Goal: Use online tool/utility: Use online tool/utility

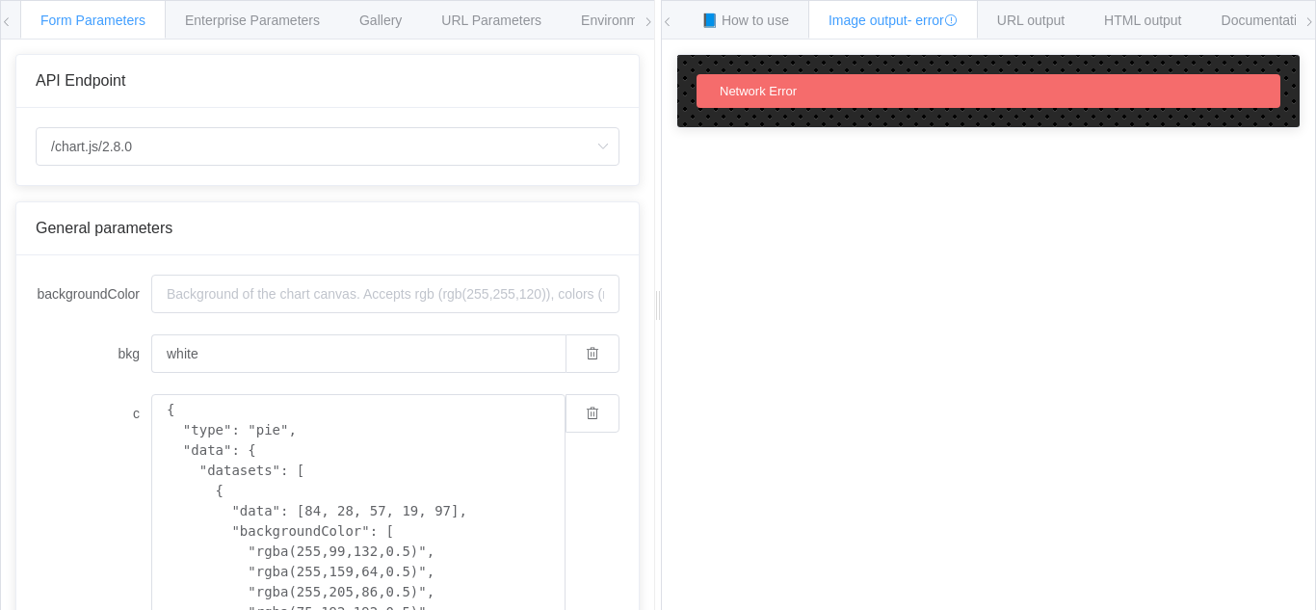
click at [998, 96] on div "Network Error" at bounding box center [988, 91] width 584 height 34
click at [1029, 23] on span "URL output" at bounding box center [1030, 20] width 67 height 15
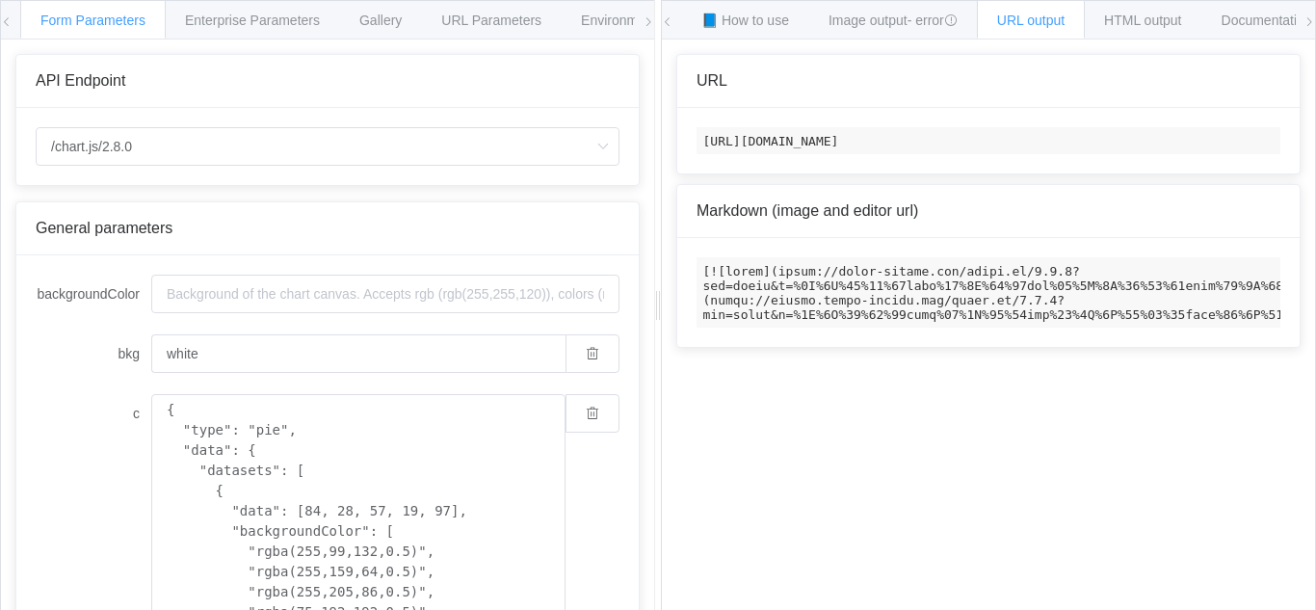
scroll to position [0, 815]
click at [491, 303] on input "backgroundColor" at bounding box center [385, 294] width 468 height 39
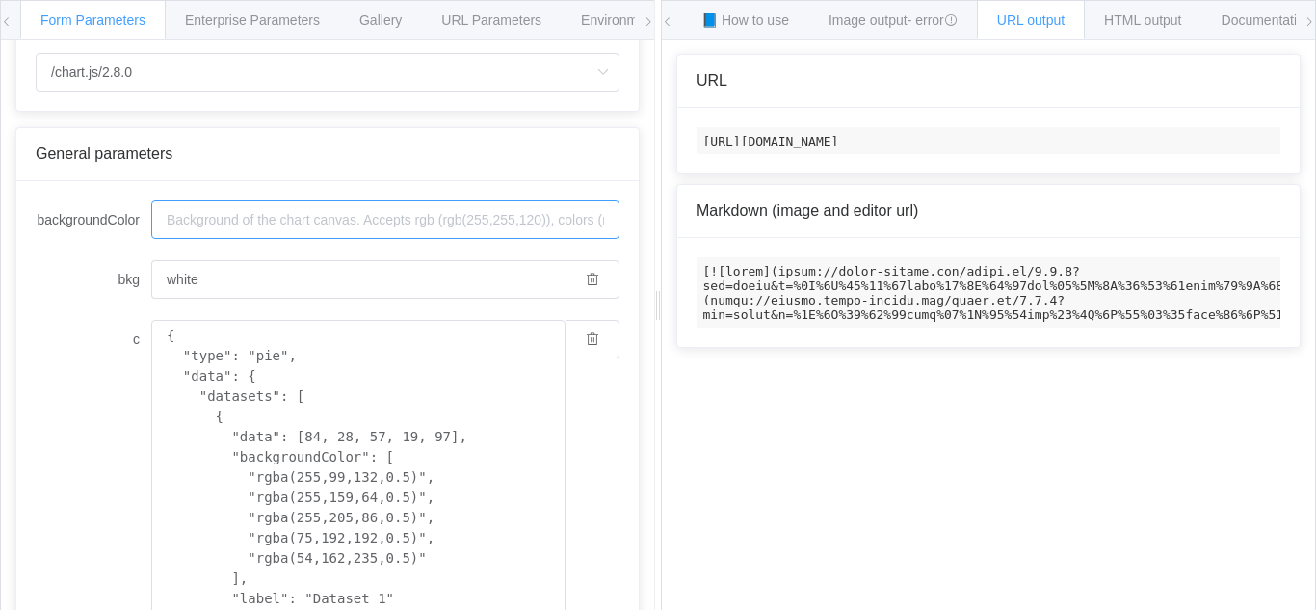
scroll to position [0, 0]
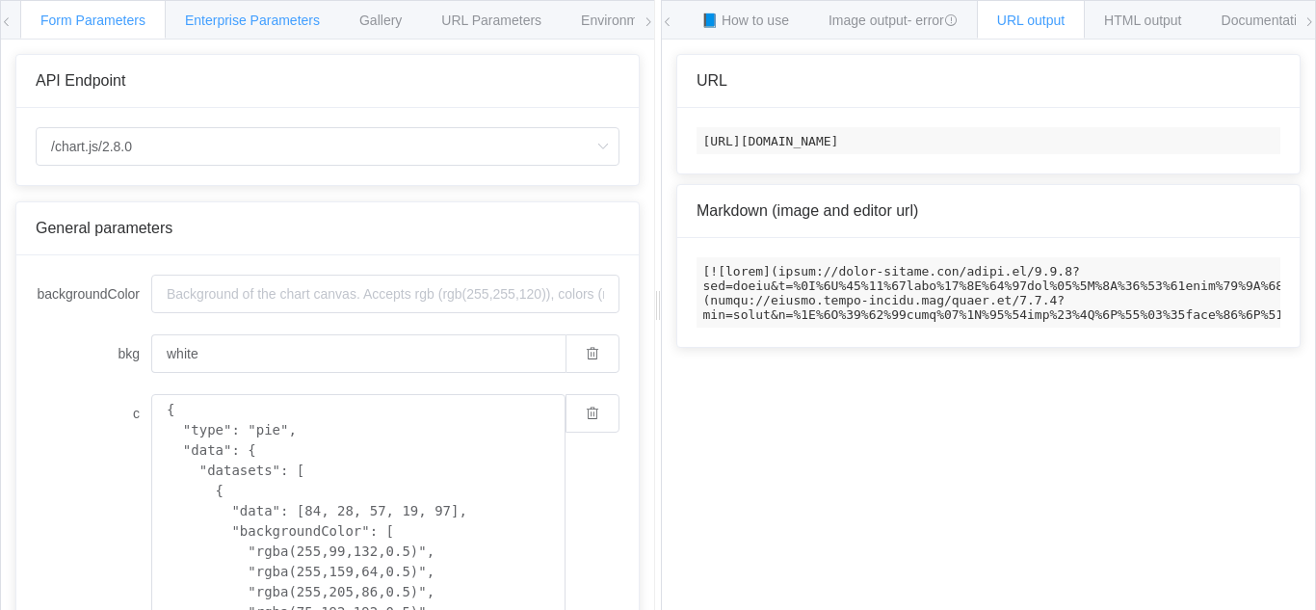
click at [266, 24] on span "Enterprise Parameters" at bounding box center [252, 20] width 135 height 15
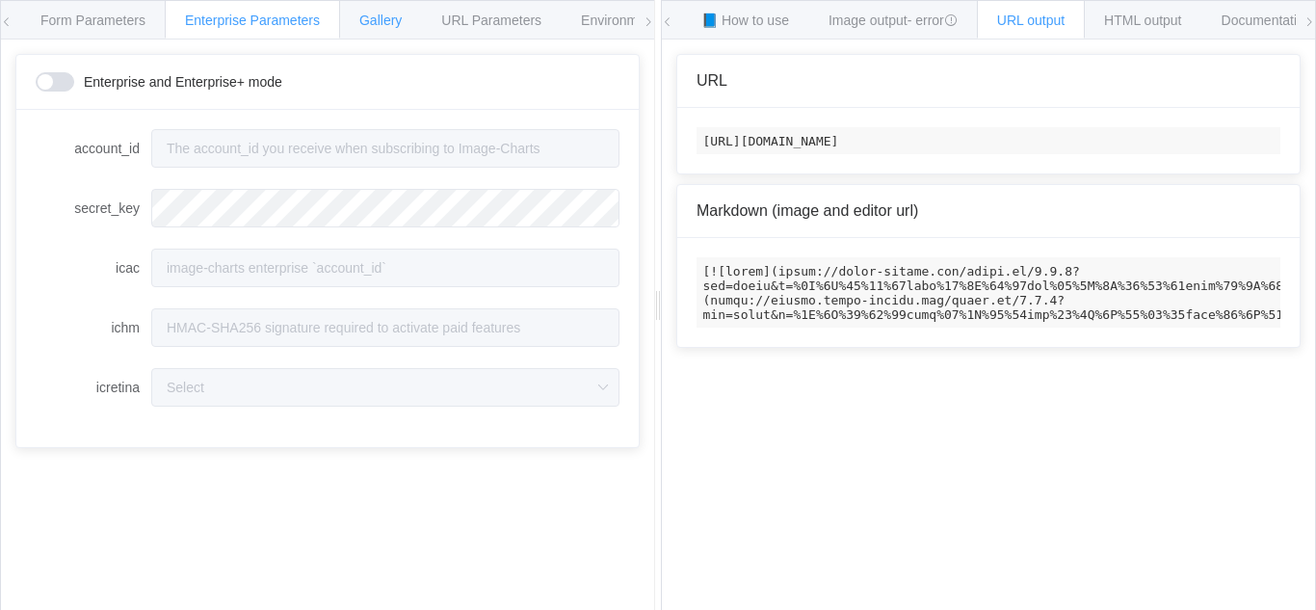
click at [393, 25] on span "Gallery" at bounding box center [380, 20] width 42 height 15
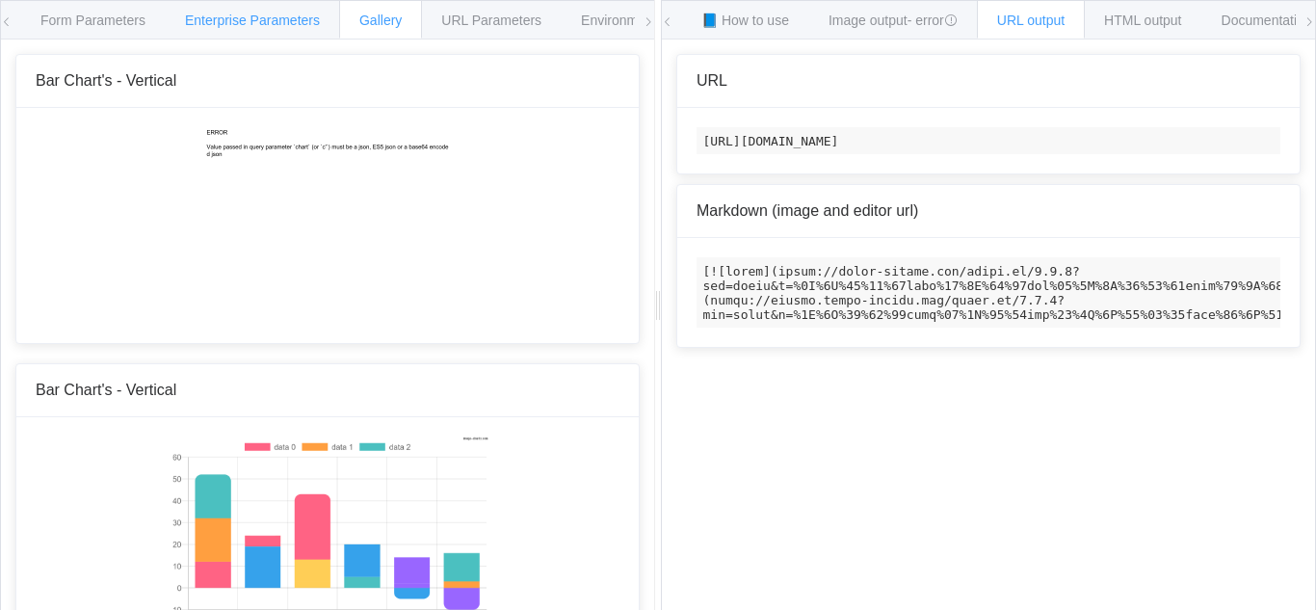
click at [281, 16] on span "Enterprise Parameters" at bounding box center [252, 20] width 135 height 15
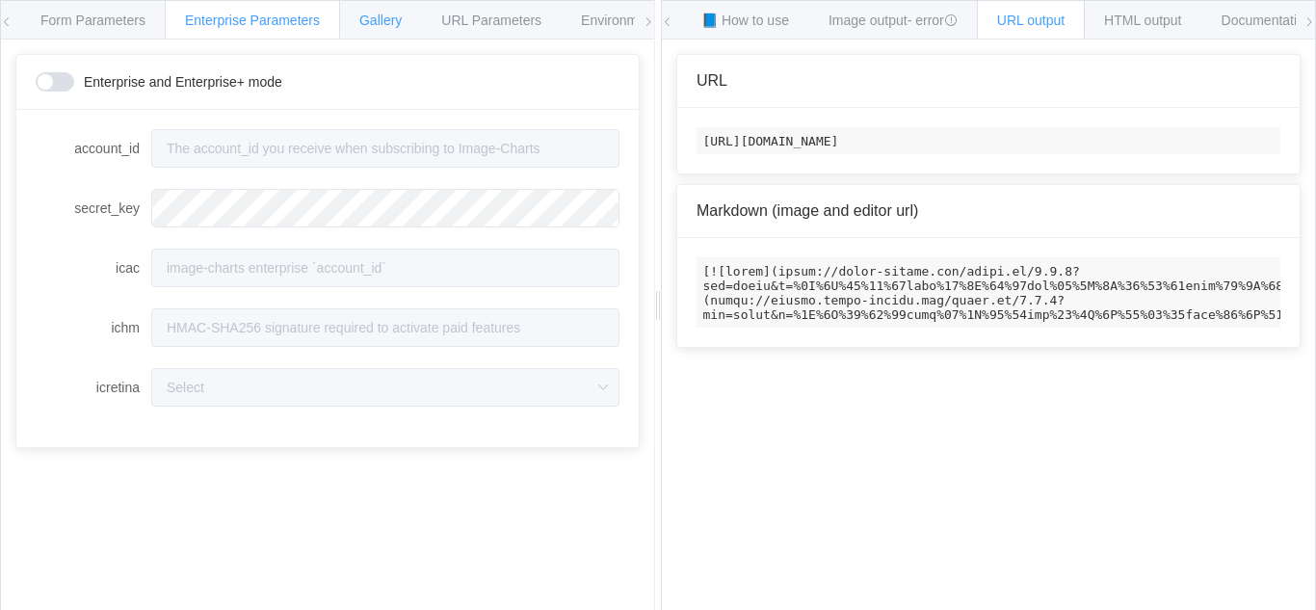
click at [377, 23] on span "Gallery" at bounding box center [380, 20] width 42 height 15
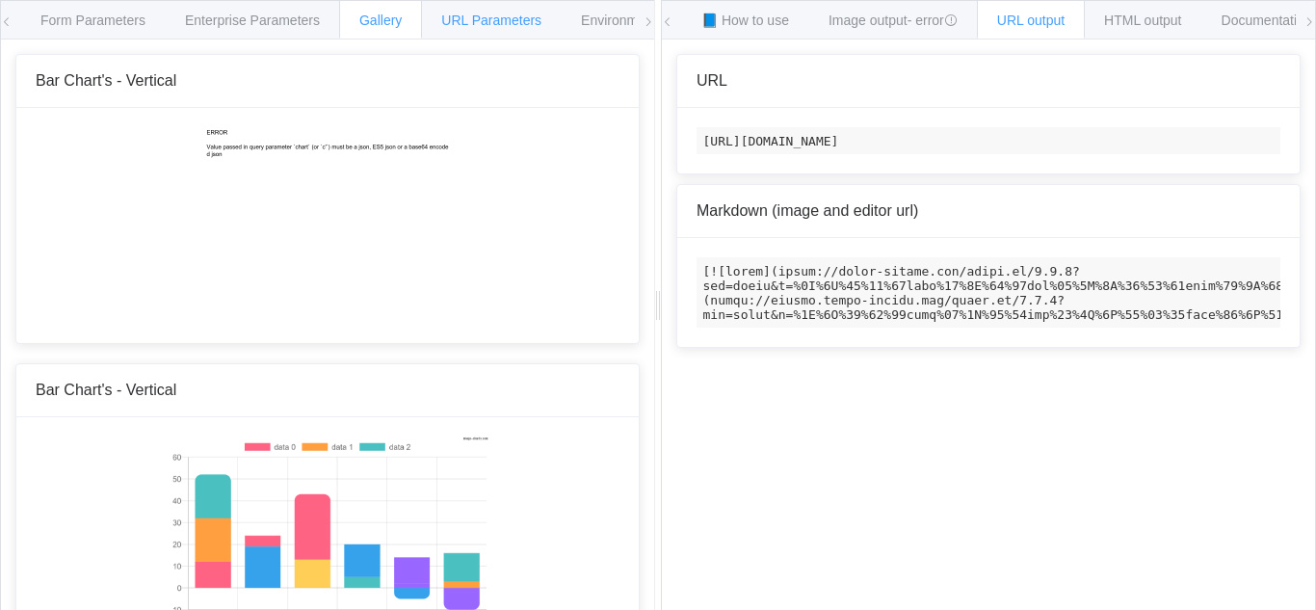
click at [472, 22] on span "URL Parameters" at bounding box center [491, 20] width 100 height 15
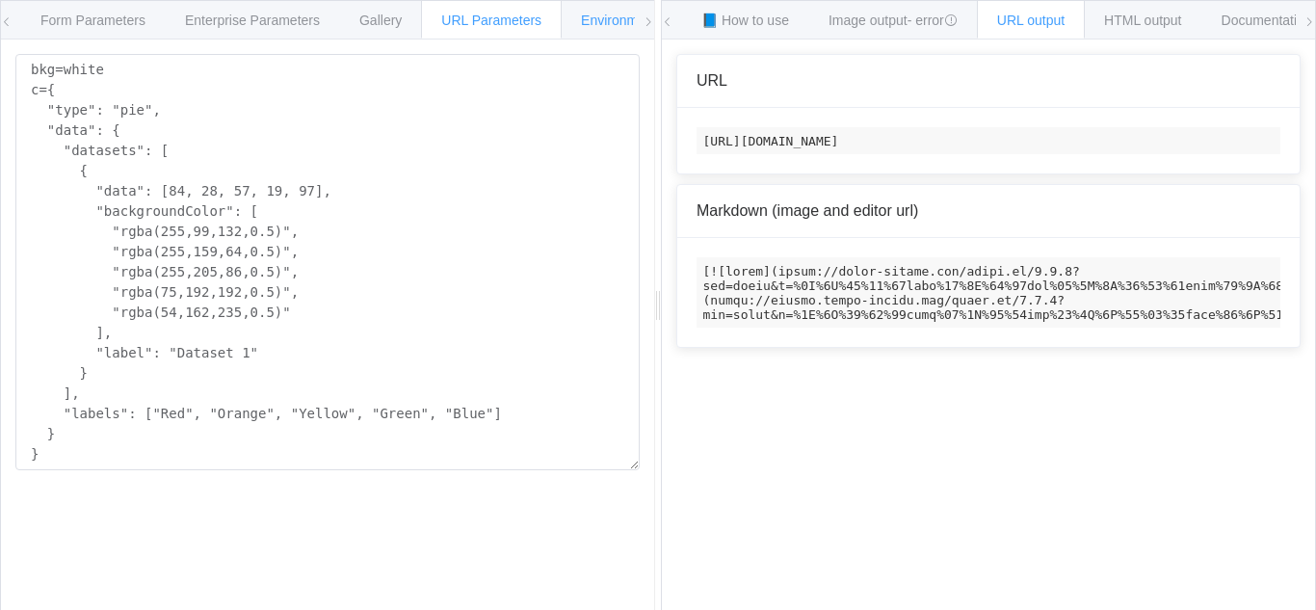
click at [612, 22] on span "Environments" at bounding box center [622, 20] width 83 height 15
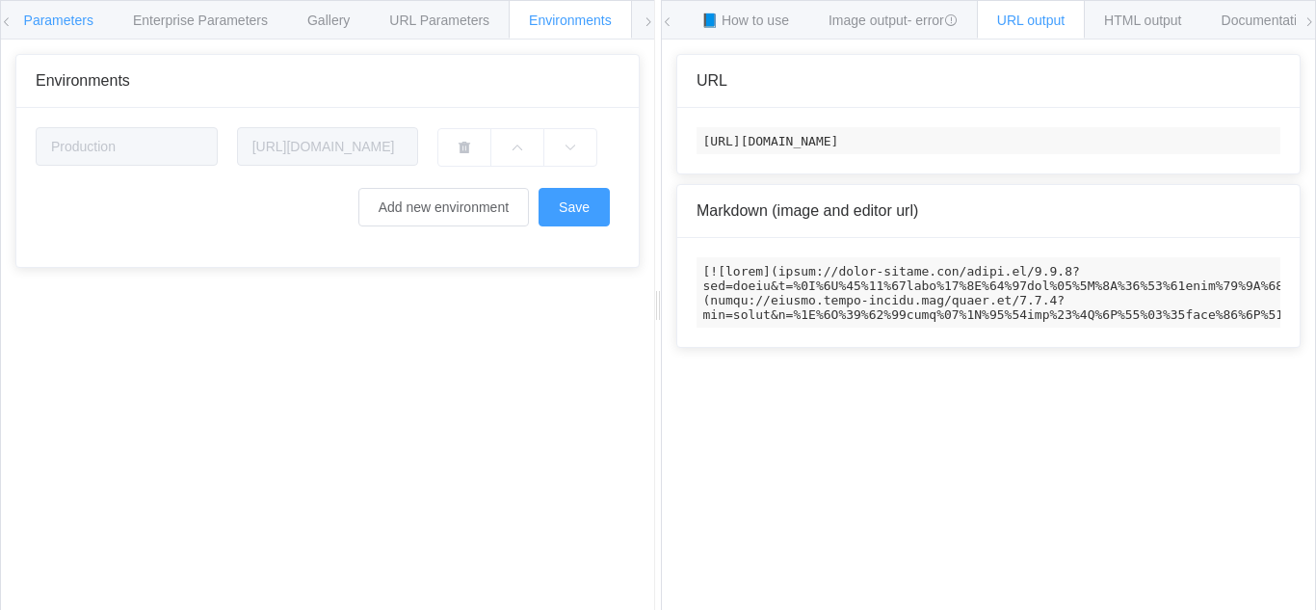
click at [58, 21] on span "Form Parameters" at bounding box center [40, 20] width 105 height 15
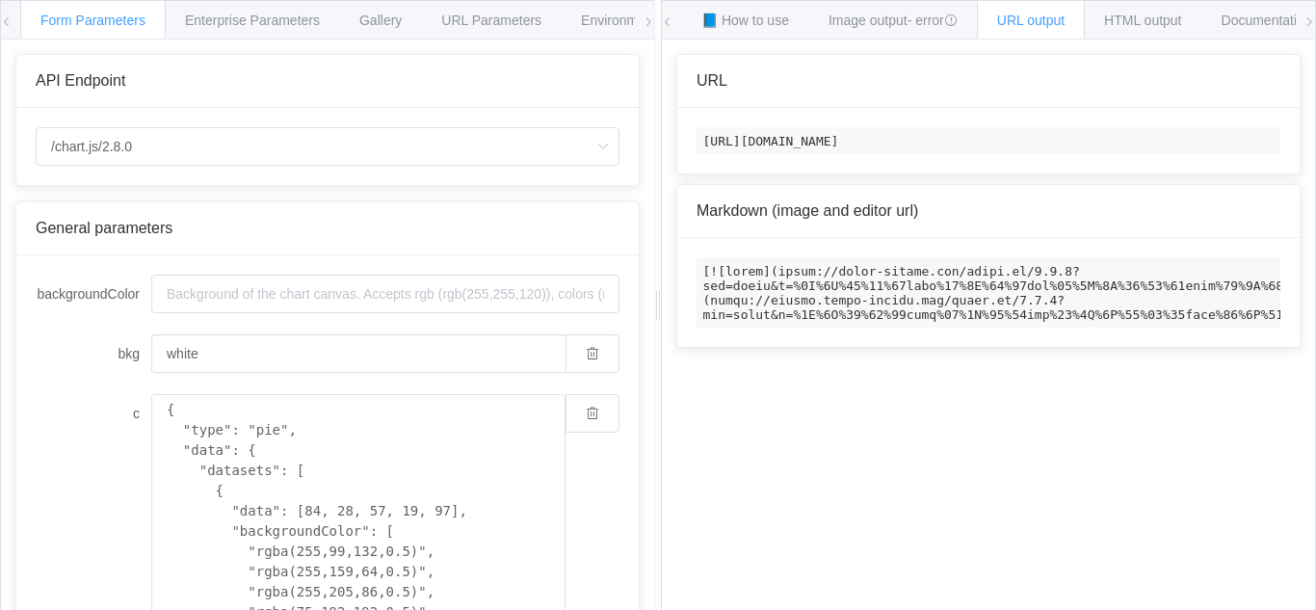
click at [11, 21] on icon at bounding box center [7, 22] width 12 height 12
